Goal: Task Accomplishment & Management: Manage account settings

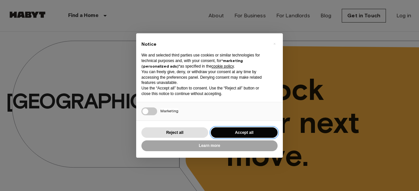
click at [231, 129] on button "Accept all" at bounding box center [244, 133] width 67 height 11
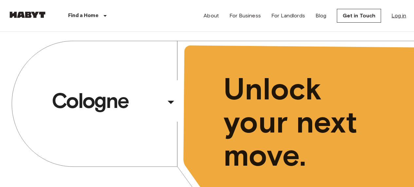
click at [402, 16] on link "Log in" at bounding box center [398, 16] width 15 height 8
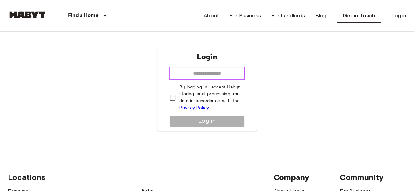
click at [230, 70] on input "email" at bounding box center [207, 73] width 76 height 13
type input "**********"
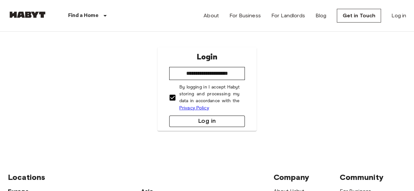
click at [187, 118] on button "Log in" at bounding box center [207, 121] width 76 height 11
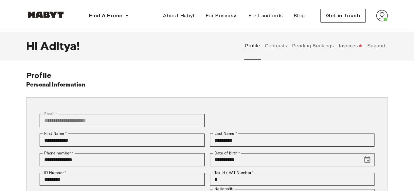
click at [285, 46] on button "Contracts" at bounding box center [276, 45] width 24 height 29
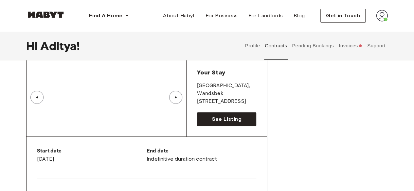
scroll to position [45, 0]
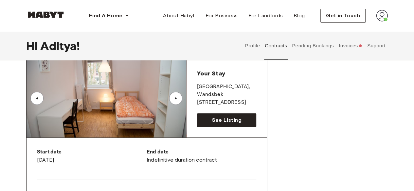
click at [374, 45] on button "Support" at bounding box center [376, 45] width 20 height 29
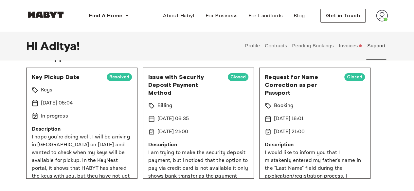
click at [87, 129] on p "Description" at bounding box center [82, 130] width 100 height 8
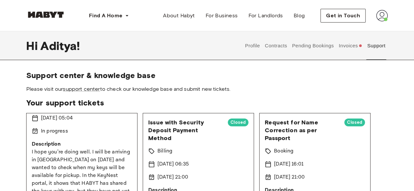
scroll to position [30, 0]
click at [79, 133] on div "In progress" at bounding box center [82, 132] width 100 height 8
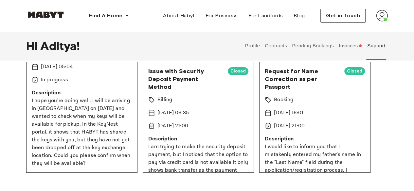
scroll to position [51, 0]
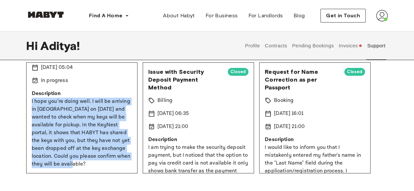
drag, startPoint x: 32, startPoint y: 102, endPoint x: 99, endPoint y: 165, distance: 92.2
click at [99, 165] on p "I hope you’re doing well. I will be arriving in Hamburg on 19th August and want…" at bounding box center [82, 133] width 100 height 71
copy p "I hope you’re doing well. I will be arriving in Hamburg on 19th August and want…"
click at [18, 104] on div "Support center & knowledge base Please visit our support center to check our kn…" at bounding box center [207, 97] width 414 height 154
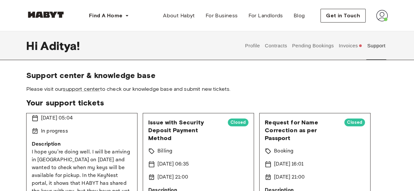
scroll to position [85, 0]
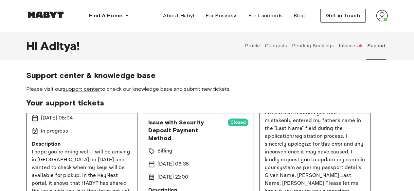
click at [85, 90] on link "support center" at bounding box center [81, 89] width 37 height 6
click at [382, 19] on img at bounding box center [382, 16] width 12 height 12
click at [363, 45] on span "Log out" at bounding box center [364, 44] width 20 height 8
